Goal: Information Seeking & Learning: Compare options

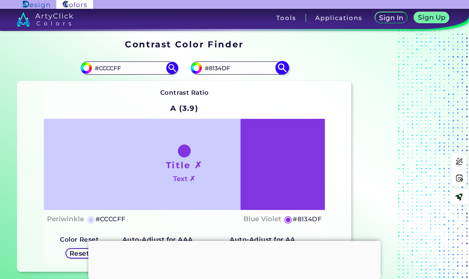
click at [213, 69] on input "#8134DF" at bounding box center [239, 68] width 75 height 11
paste input "c9d0ff"
type input "#c9d0ff"
click at [283, 65] on img at bounding box center [282, 68] width 14 height 14
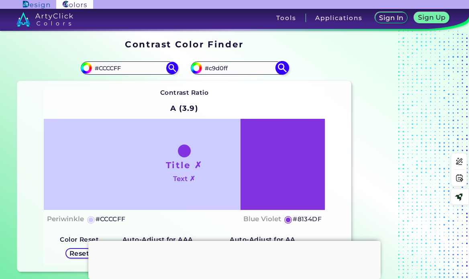
type input "#c9d0ff"
type input "#C9D0FF"
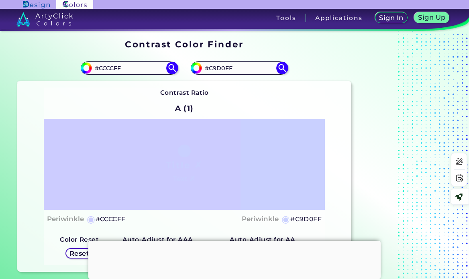
click at [308, 220] on h5 "#C9D0FF" at bounding box center [305, 219] width 31 height 10
drag, startPoint x: 234, startPoint y: 65, endPoint x: 196, endPoint y: 69, distance: 38.7
click at [196, 69] on div "#c9d0ff #C9D0FF" at bounding box center [239, 67] width 97 height 13
drag, startPoint x: 127, startPoint y: 69, endPoint x: 110, endPoint y: 47, distance: 27.4
click at [51, 59] on div "#ccccff #CCCCFF" at bounding box center [100, 68] width 167 height 26
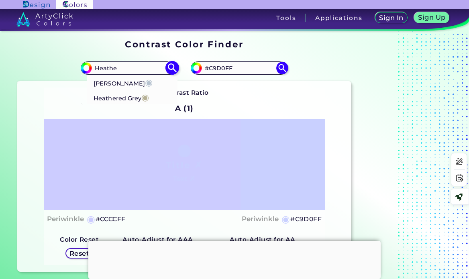
type input "Heathe"
click at [98, 84] on p "Heather ◉" at bounding box center [123, 82] width 59 height 15
type input "#b7c3d0"
type input "#B7C3D0"
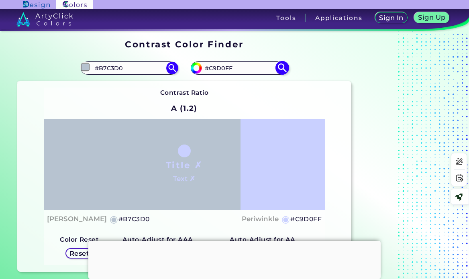
click at [220, 67] on input "#C9D0FF" at bounding box center [239, 68] width 75 height 11
paste input "#b2bfcc"
paste input
type input "#b2bfcc"
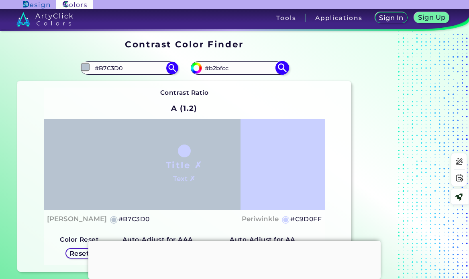
click at [283, 68] on img at bounding box center [282, 68] width 14 height 14
type input "#b2bfcc"
type input "#B2BFCC"
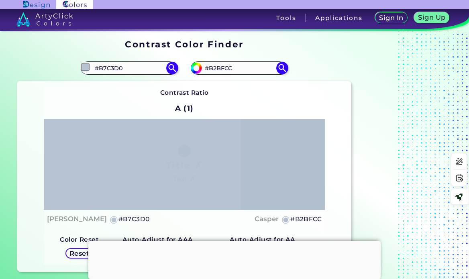
drag, startPoint x: 130, startPoint y: 64, endPoint x: 84, endPoint y: 53, distance: 47.9
click at [84, 65] on div "#b7c3d0 #B7C3D0 [PERSON_NAME] ◉ Heathered Grey ◉" at bounding box center [129, 67] width 97 height 13
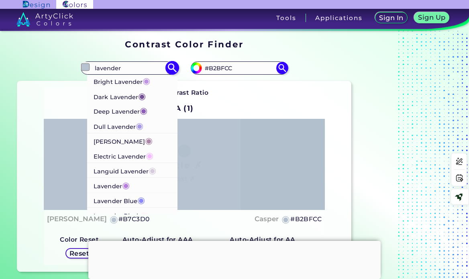
type input "lavender"
click at [127, 185] on span "◉" at bounding box center [126, 184] width 8 height 10
type input "#b57edc"
type input "#B57EDC"
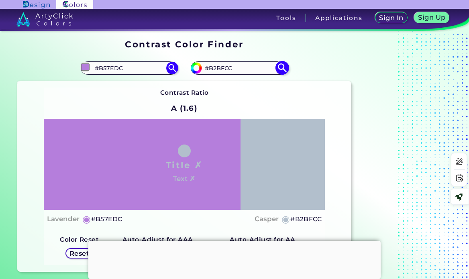
drag, startPoint x: 225, startPoint y: 64, endPoint x: 200, endPoint y: 63, distance: 24.5
click at [200, 63] on div "#b2bfcc #B2BFCC" at bounding box center [239, 67] width 97 height 13
paste input "ab81de"
type input "#ab81de"
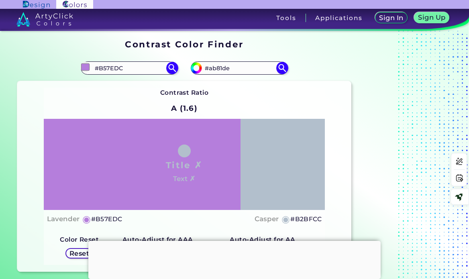
type input "#AB81DE"
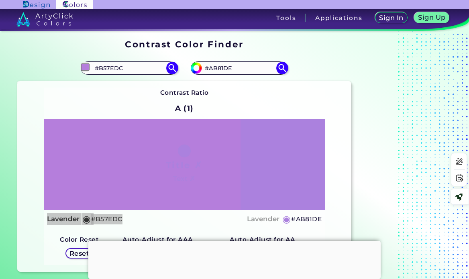
drag, startPoint x: 125, startPoint y: 218, endPoint x: 44, endPoint y: 217, distance: 81.1
click at [44, 217] on div "Title ✗ Text ✗ Lavender ◉ #B57EDC Lavender ◉ #AB81DE" at bounding box center [184, 173] width 281 height 109
copy div "Lavender ◉ #B57EDC"
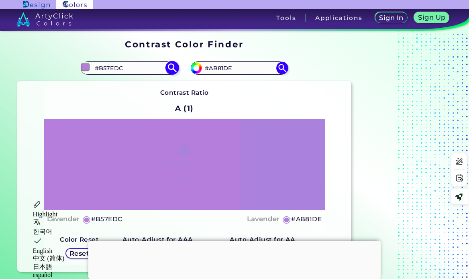
drag, startPoint x: 125, startPoint y: 69, endPoint x: 90, endPoint y: 67, distance: 34.9
click at [86, 70] on div "#b57edc #B57EDC Bright Lavender ◉ Dark Lavender ◉ Deep Lavender ◉ Dull Lavender…" at bounding box center [129, 67] width 97 height 13
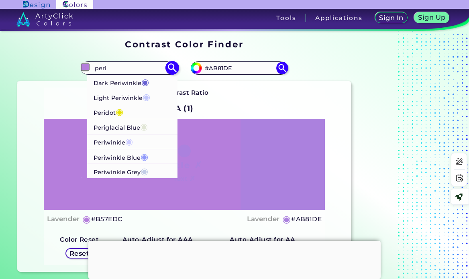
type input "peri"
click at [115, 140] on p "Periwinkle ◉" at bounding box center [113, 141] width 39 height 15
type input "#ccccff"
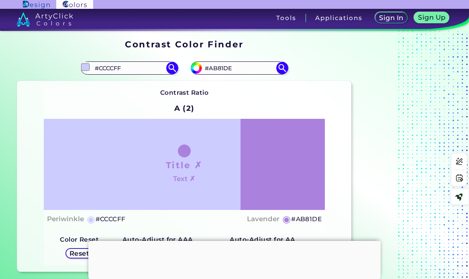
click at [112, 218] on h5 "#CCCCFF" at bounding box center [111, 219] width 30 height 10
drag, startPoint x: 142, startPoint y: 67, endPoint x: 58, endPoint y: 65, distance: 84.3
click at [58, 65] on div "#ccccff #CCCCFF Dark Periwinkle ◉ Light Periwinkle ◉ Peridot ◉ Periglacial Blue…" at bounding box center [100, 68] width 167 height 26
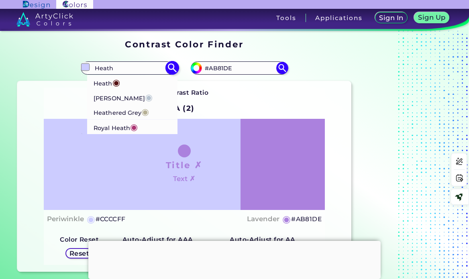
type input "Heath"
click at [98, 97] on p "Heather ◉" at bounding box center [123, 97] width 59 height 15
type input "#b7c3d0"
type input "#B7C3D0"
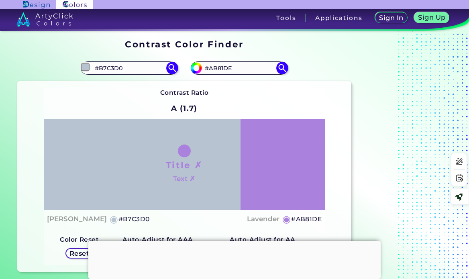
drag, startPoint x: 102, startPoint y: 218, endPoint x: 86, endPoint y: 209, distance: 18.5
click at [118, 216] on h5 "#B7C3D0" at bounding box center [133, 219] width 31 height 10
drag, startPoint x: 132, startPoint y: 71, endPoint x: 94, endPoint y: 70, distance: 38.6
click at [86, 69] on div "#b7c3d0 [PERSON_NAME] ◉ [PERSON_NAME] ◉ Heathered Grey ◉ Royal Heath ◉" at bounding box center [129, 67] width 97 height 13
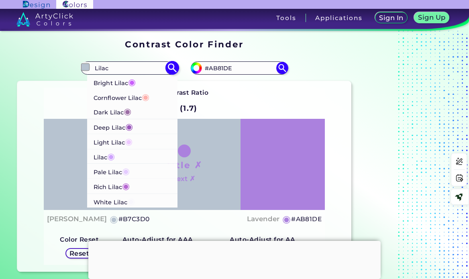
type input "Lilac"
click at [112, 160] on span "◉" at bounding box center [111, 156] width 8 height 10
type input "#cea2fd"
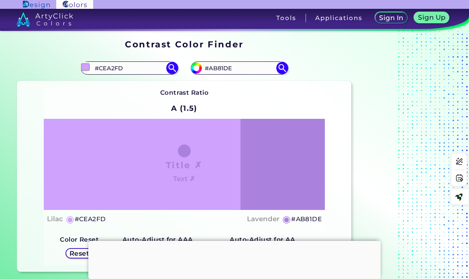
click at [88, 218] on h5 "#CEA2FD" at bounding box center [90, 219] width 31 height 10
drag, startPoint x: 124, startPoint y: 65, endPoint x: 96, endPoint y: 65, distance: 28.1
click at [93, 65] on input "#CEA2FD" at bounding box center [129, 68] width 75 height 11
type input "This"
click at [115, 79] on span "◉" at bounding box center [117, 82] width 8 height 10
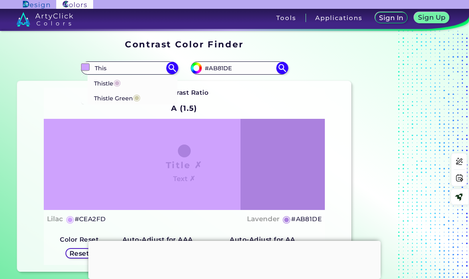
type input "#d2b9d3"
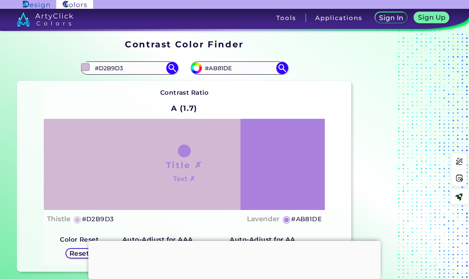
click at [59, 220] on h4 "Thistle" at bounding box center [58, 219] width 23 height 12
drag, startPoint x: 100, startPoint y: 221, endPoint x: 95, endPoint y: 217, distance: 6.3
click at [100, 220] on h5 "#D2B9D3" at bounding box center [98, 219] width 32 height 10
drag, startPoint x: 136, startPoint y: 65, endPoint x: 108, endPoint y: 56, distance: 29.8
click at [74, 62] on div "#d2b9d3 #D2B9D3 Thistle ◉ Thistle Green ◉" at bounding box center [100, 68] width 167 height 26
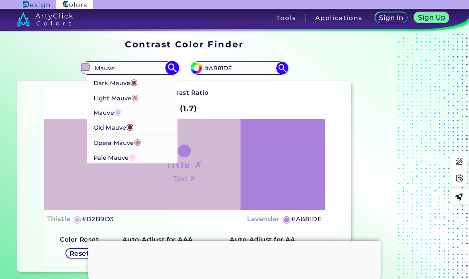
type input "Mauve"
click at [120, 108] on span "◉" at bounding box center [118, 111] width 8 height 10
type input "#e0b0ff"
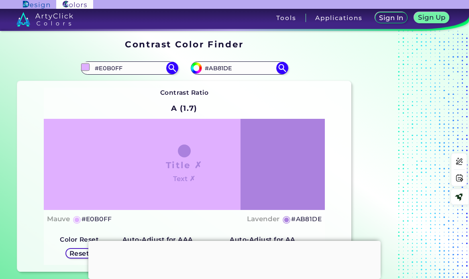
drag, startPoint x: 61, startPoint y: 221, endPoint x: 51, endPoint y: 216, distance: 11.9
click at [61, 221] on h4 "Mauve" at bounding box center [58, 219] width 23 height 12
click at [104, 220] on h5 "#E0B0FF" at bounding box center [96, 219] width 31 height 10
drag, startPoint x: 133, startPoint y: 65, endPoint x: 87, endPoint y: 66, distance: 46.6
click at [87, 66] on div "#e0b0ff #E0B0FF Dark Mauve ◉ Light Mauve ◉ Mauve ◉ Old Mauve ◉ Opera Mauve ◉ Pa…" at bounding box center [129, 67] width 97 height 13
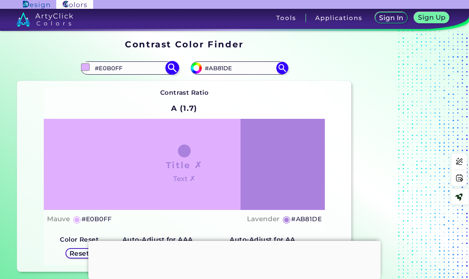
paste input "CCCC"
type input "CCCCFF"
click at [177, 69] on img at bounding box center [172, 68] width 14 height 14
type input "#ccccff"
type input "#CCCCFF"
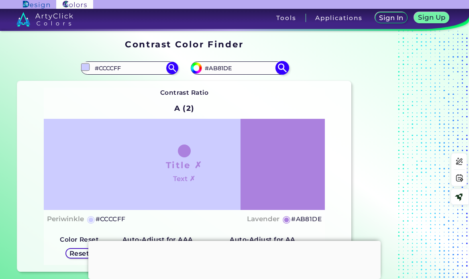
drag, startPoint x: 243, startPoint y: 67, endPoint x: 204, endPoint y: 63, distance: 39.1
click at [204, 63] on input "#AB81DE" at bounding box center [239, 68] width 75 height 11
paste input "C9D0FF"
type input "C9D0FF"
click at [283, 69] on img at bounding box center [282, 68] width 14 height 14
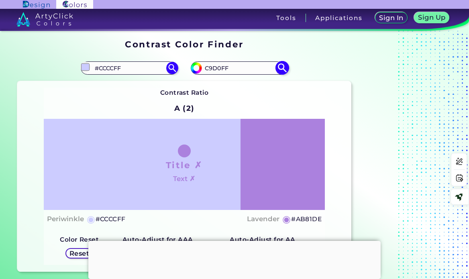
type input "#c9d0ff"
type input "#C9D0FF"
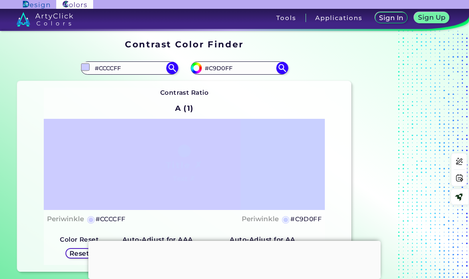
drag, startPoint x: 143, startPoint y: 69, endPoint x: 55, endPoint y: 68, distance: 87.5
click at [55, 68] on div "#ccccff #CCCCFF" at bounding box center [100, 68] width 167 height 26
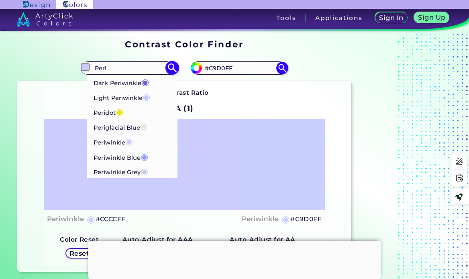
type input "Peri"
click at [121, 145] on p "Periwinkle ◉" at bounding box center [113, 141] width 39 height 15
type input "#ccccff"
type input "#CCCCFF"
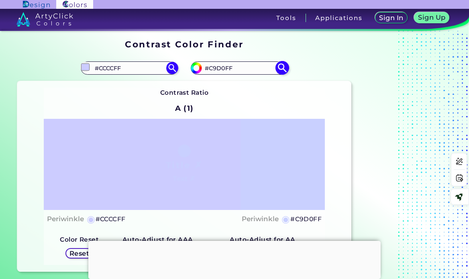
drag, startPoint x: 247, startPoint y: 67, endPoint x: 206, endPoint y: 62, distance: 42.1
click at [206, 62] on div "#c9d0ff #C9D0FF" at bounding box center [239, 67] width 97 height 13
paste input "B2BFCC"
type input "B2BFCC"
type input "#b2bfcc"
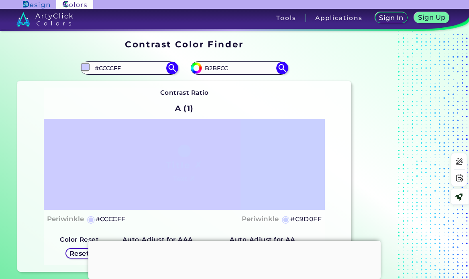
type input "#B2BFCC"
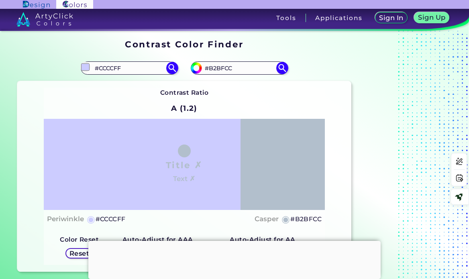
drag, startPoint x: 123, startPoint y: 65, endPoint x: 72, endPoint y: 65, distance: 51.4
click at [72, 65] on div "#ccccff #CCCCFF Dark Periwinkle ◉ Light Periwinkle ◉ Peridot ◉ Periglacial Blue…" at bounding box center [100, 68] width 167 height 26
paste input "B7C3D0"
type input "#B7C3D0"
type input "#b7c3d0"
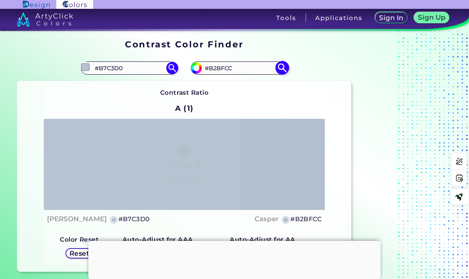
drag, startPoint x: 240, startPoint y: 68, endPoint x: 204, endPoint y: 65, distance: 36.3
click at [204, 65] on input "#B2BFCC" at bounding box center [239, 68] width 75 height 11
paste input "57ED"
type input "#B57EDC"
type input "#b57edc"
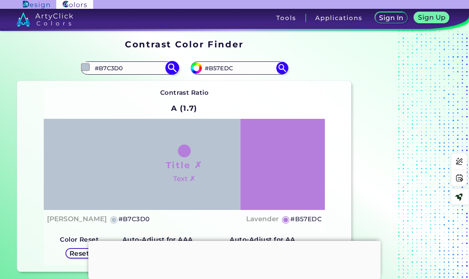
drag, startPoint x: 129, startPoint y: 68, endPoint x: 83, endPoint y: 65, distance: 45.9
click at [83, 65] on div "#b7c3d0 #B7C3D0" at bounding box center [129, 67] width 97 height 13
paste input "57EDC"
type input "#B57EDC"
type input "#b57edc"
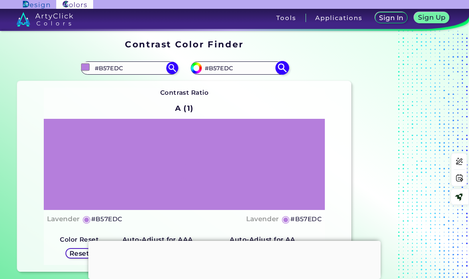
drag, startPoint x: 241, startPoint y: 67, endPoint x: 204, endPoint y: 67, distance: 37.3
click at [204, 67] on input "#B57EDC" at bounding box center [239, 68] width 75 height 11
paste input "AB81DE"
type input "#AB81DE"
type input "#ab81de"
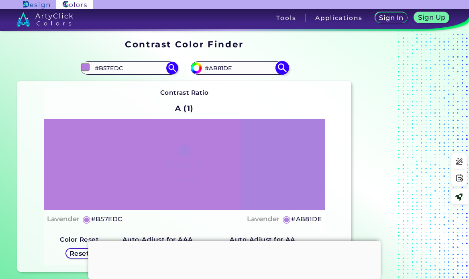
drag, startPoint x: 249, startPoint y: 65, endPoint x: 205, endPoint y: 67, distance: 43.8
click at [205, 67] on input "#AB81DE" at bounding box center [239, 68] width 75 height 11
paste input "CDA8CB"
type input "#CDA8CB"
type input "#cda8cb"
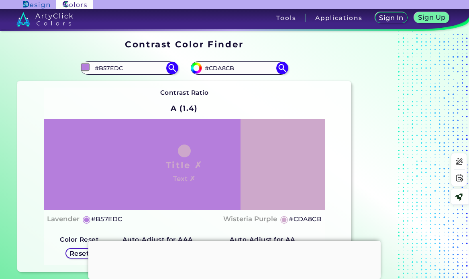
drag, startPoint x: 127, startPoint y: 66, endPoint x: 78, endPoint y: 62, distance: 48.7
click at [78, 62] on div "#b57edc #B57EDC" at bounding box center [100, 68] width 167 height 26
paste input "CEA2FD"
type input "#CEA2FD"
type input "#cea2fd"
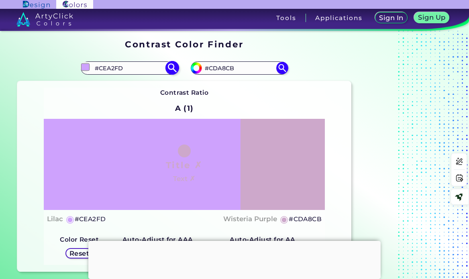
drag, startPoint x: 247, startPoint y: 67, endPoint x: 161, endPoint y: 67, distance: 86.7
click at [162, 68] on section "#cea2fd #CEA2FD #cda8cb #CDA8CB Contrast Ratio A (1) Title ✗ Text ✗ Lilac ◉ ◉" at bounding box center [184, 163] width 340 height 223
drag, startPoint x: 129, startPoint y: 67, endPoint x: 91, endPoint y: 68, distance: 37.8
click at [91, 68] on div "#cea2fd #CEA2FD" at bounding box center [129, 67] width 97 height 13
paste input "D2B9D3"
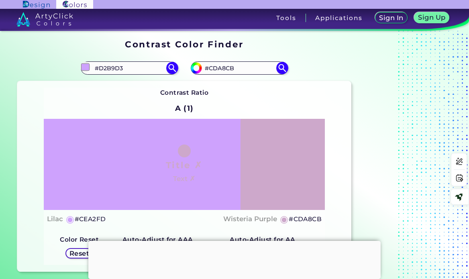
type input "#D2B9D3"
type input "#d2b9d3"
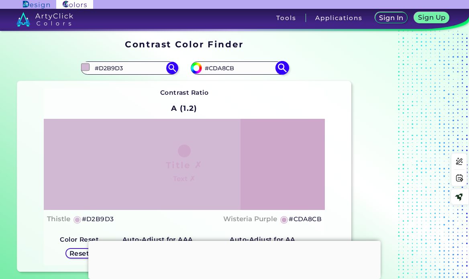
drag, startPoint x: 242, startPoint y: 65, endPoint x: 204, endPoint y: 62, distance: 39.1
click at [204, 62] on div "#cda8cb #CDA8CB" at bounding box center [239, 67] width 97 height 13
paste input "D8BED6"
type input "#D8BED6"
type input "#d8bed6"
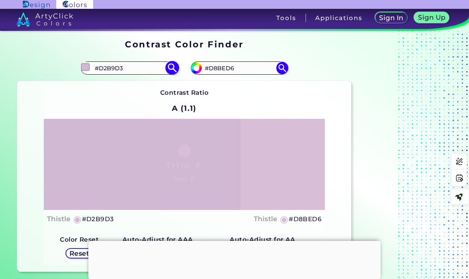
drag, startPoint x: 130, startPoint y: 69, endPoint x: 93, endPoint y: 64, distance: 37.6
click at [93, 64] on input "#D2B9D3" at bounding box center [129, 68] width 75 height 11
paste input "E5AEFE"
type input "#E5AEFE"
type input "#e5aefe"
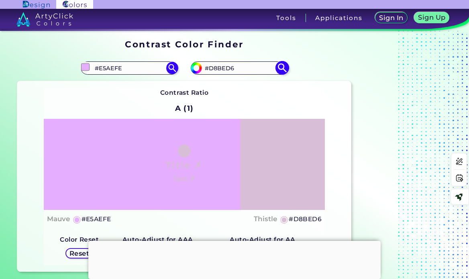
drag, startPoint x: 240, startPoint y: 68, endPoint x: 206, endPoint y: 65, distance: 33.9
click at [206, 65] on input "#D8BED6" at bounding box center [239, 68] width 75 height 11
paste input "E0B0FF"
type input "#E0B0FF"
type input "#e0b0ff"
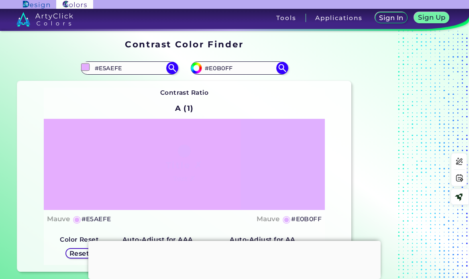
drag, startPoint x: 126, startPoint y: 66, endPoint x: 150, endPoint y: 47, distance: 30.8
click at [74, 62] on div "#e5aefe #E5AEFE" at bounding box center [100, 68] width 167 height 26
type input "Oxley"
click at [117, 85] on span "◉" at bounding box center [114, 82] width 8 height 10
type input "#779e86"
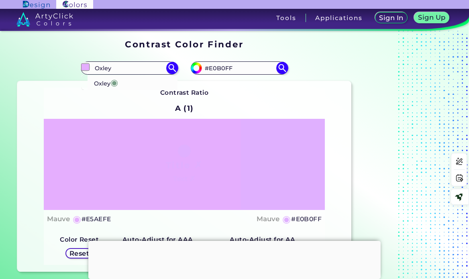
type input "#779E86"
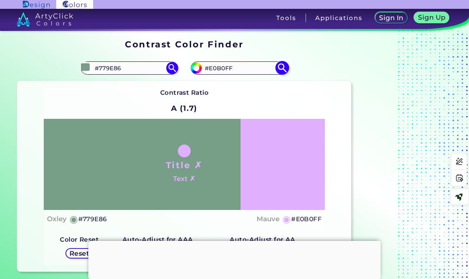
drag, startPoint x: 242, startPoint y: 70, endPoint x: 195, endPoint y: 67, distance: 47.4
click at [195, 67] on div "#e0b0ff #E0B0FF" at bounding box center [239, 67] width 97 height 13
paste input "6B9D7E"
type input "6B9D7E"
type input "#6b9d7e"
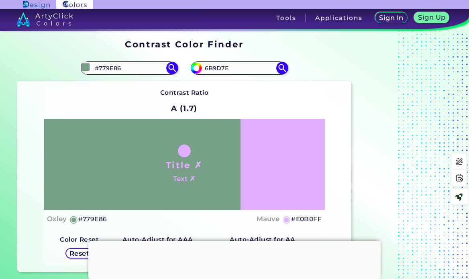
type input "#6B9D7E"
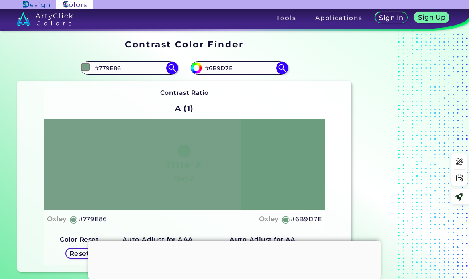
drag, startPoint x: 122, startPoint y: 66, endPoint x: 75, endPoint y: 62, distance: 47.9
click at [75, 62] on div "#779e86 #779E86 Oxley ◉" at bounding box center [100, 68] width 167 height 26
paste input "[GEOGRAPHIC_DATA]"
type input "[GEOGRAPHIC_DATA]"
drag, startPoint x: 252, startPoint y: 67, endPoint x: 202, endPoint y: 66, distance: 50.2
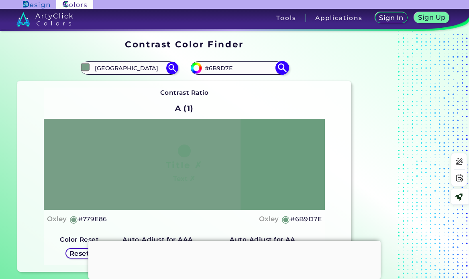
click at [202, 66] on div "#6b9d7e #6B9D7E" at bounding box center [239, 67] width 97 height 13
paste input "F6BE49"
type input "F6BE49"
click at [279, 66] on img at bounding box center [282, 68] width 14 height 14
type input "#f6be49"
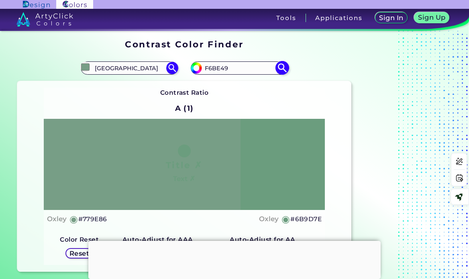
type input "#F6BE49"
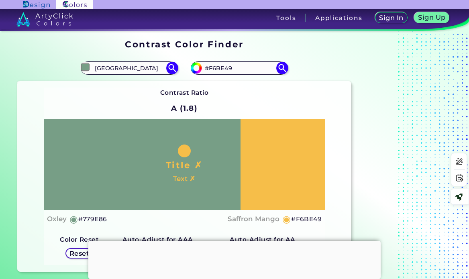
drag, startPoint x: 141, startPoint y: 65, endPoint x: 80, endPoint y: 64, distance: 61.4
click at [80, 64] on div "#779e86 [GEOGRAPHIC_DATA]" at bounding box center [100, 68] width 167 height 26
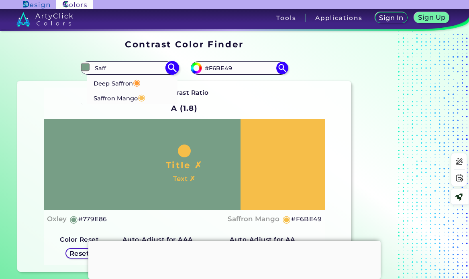
type input "Saff"
click at [127, 98] on p "Saffron Mango ◉" at bounding box center [120, 97] width 52 height 15
type input "#f9bf58"
type input "#F9BF58"
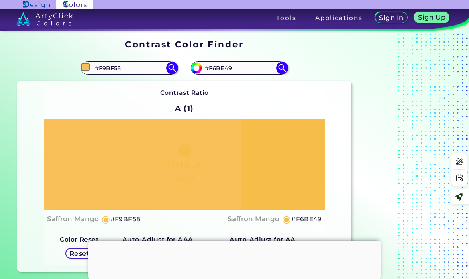
scroll to position [40, 0]
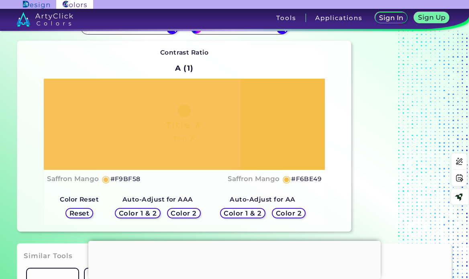
click at [268, 180] on h4 "Saffron Mango" at bounding box center [254, 179] width 52 height 12
